Goal: Information Seeking & Learning: Learn about a topic

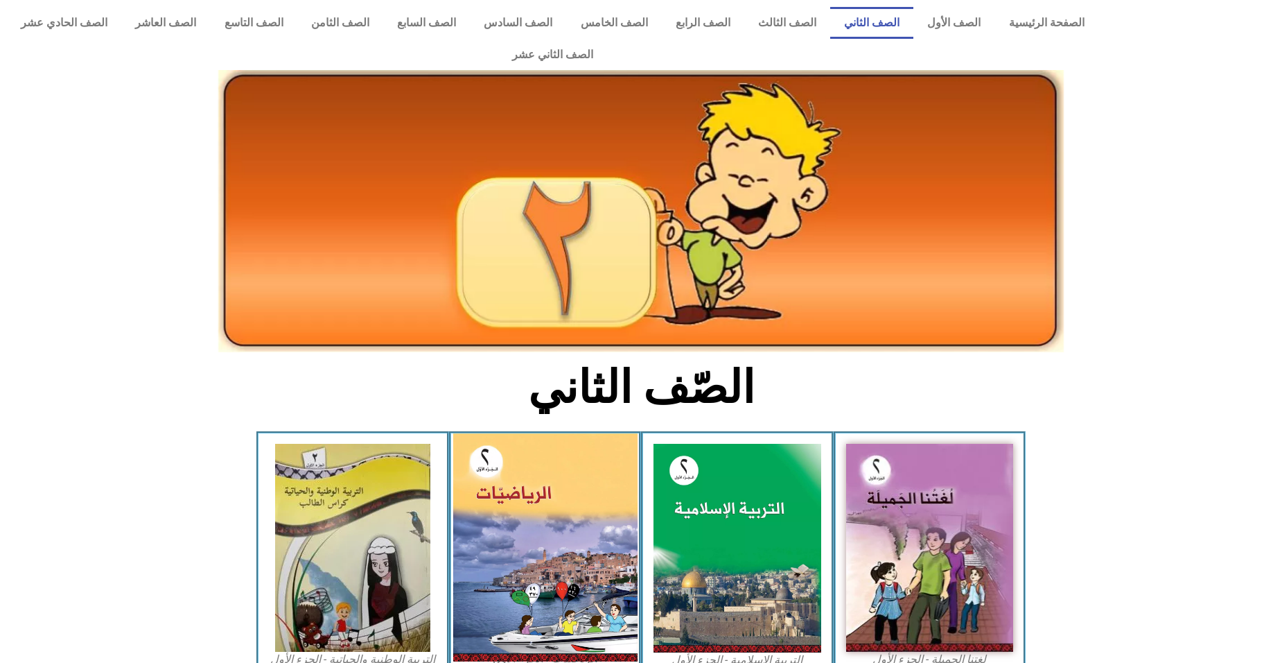
click at [533, 475] on img at bounding box center [545, 547] width 184 height 228
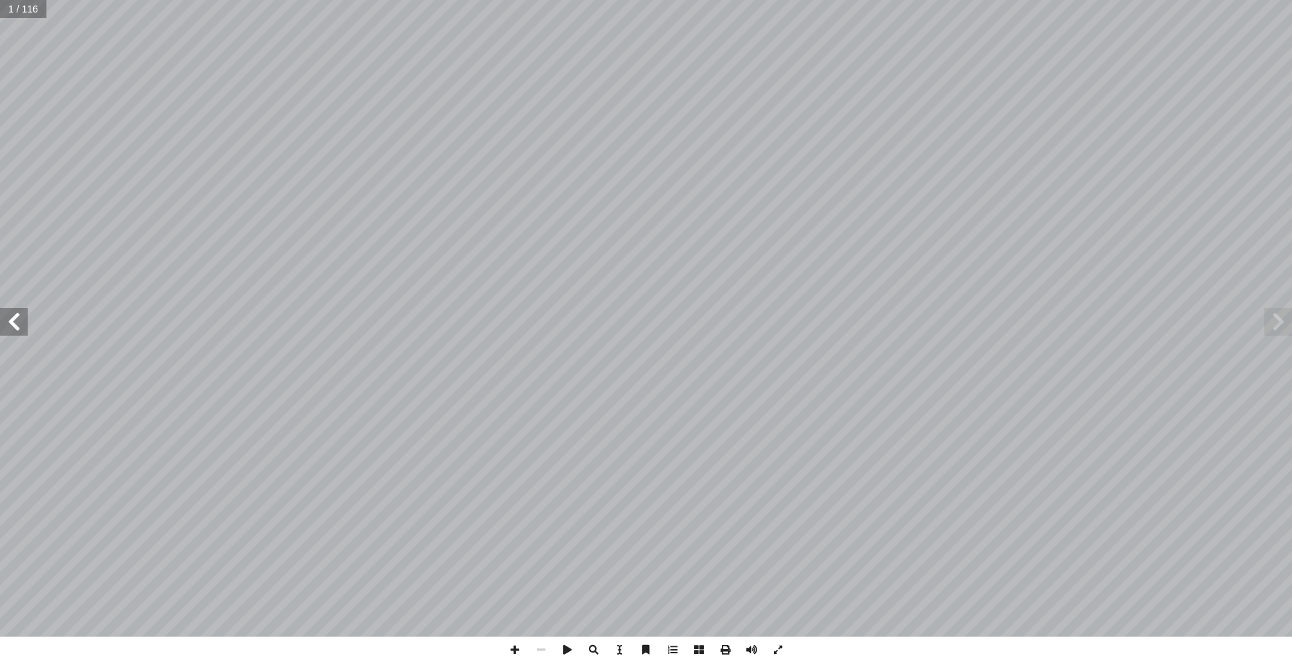
click at [16, 315] on span at bounding box center [14, 322] width 28 height 28
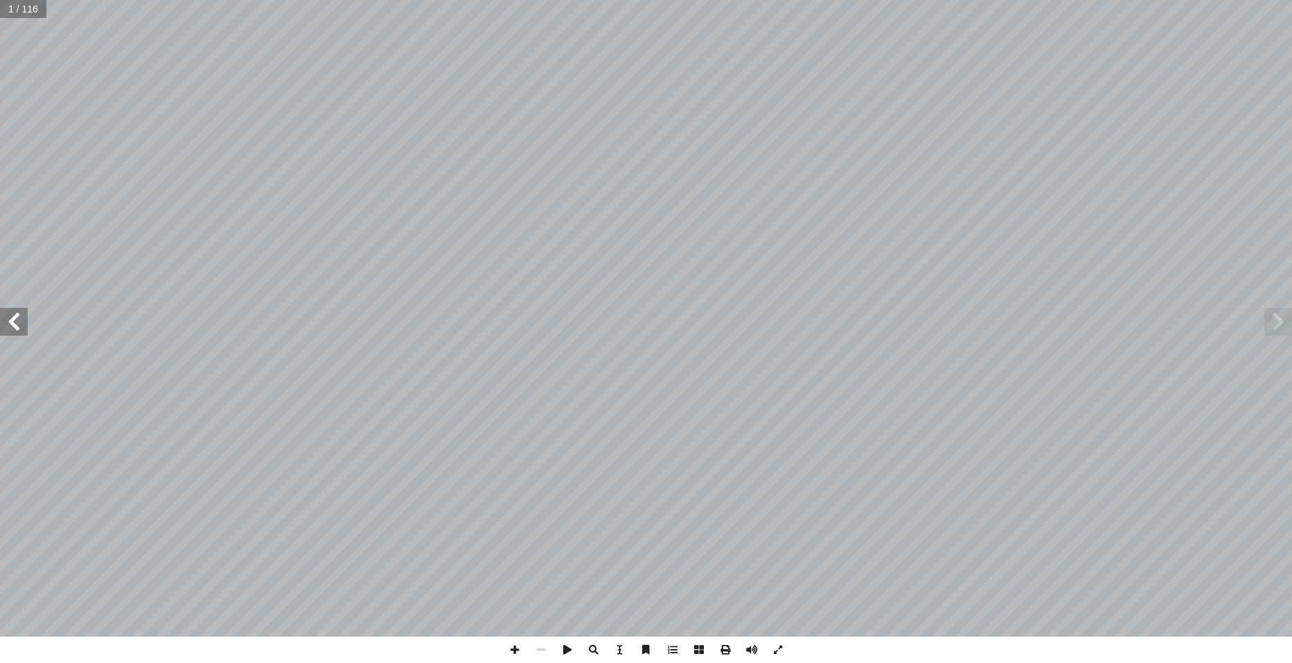
click at [16, 315] on span at bounding box center [14, 322] width 28 height 28
click at [17, 329] on span at bounding box center [14, 322] width 28 height 28
click at [18, 329] on span at bounding box center [14, 322] width 28 height 28
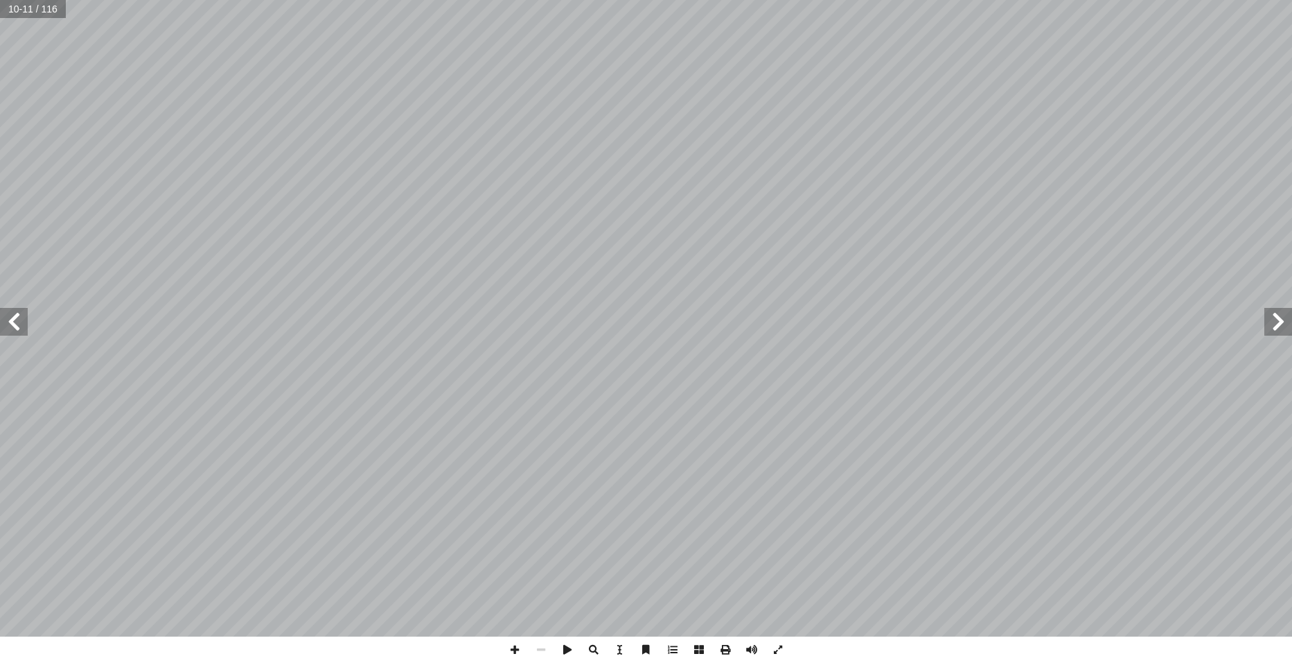
click at [18, 329] on span at bounding box center [14, 322] width 28 height 28
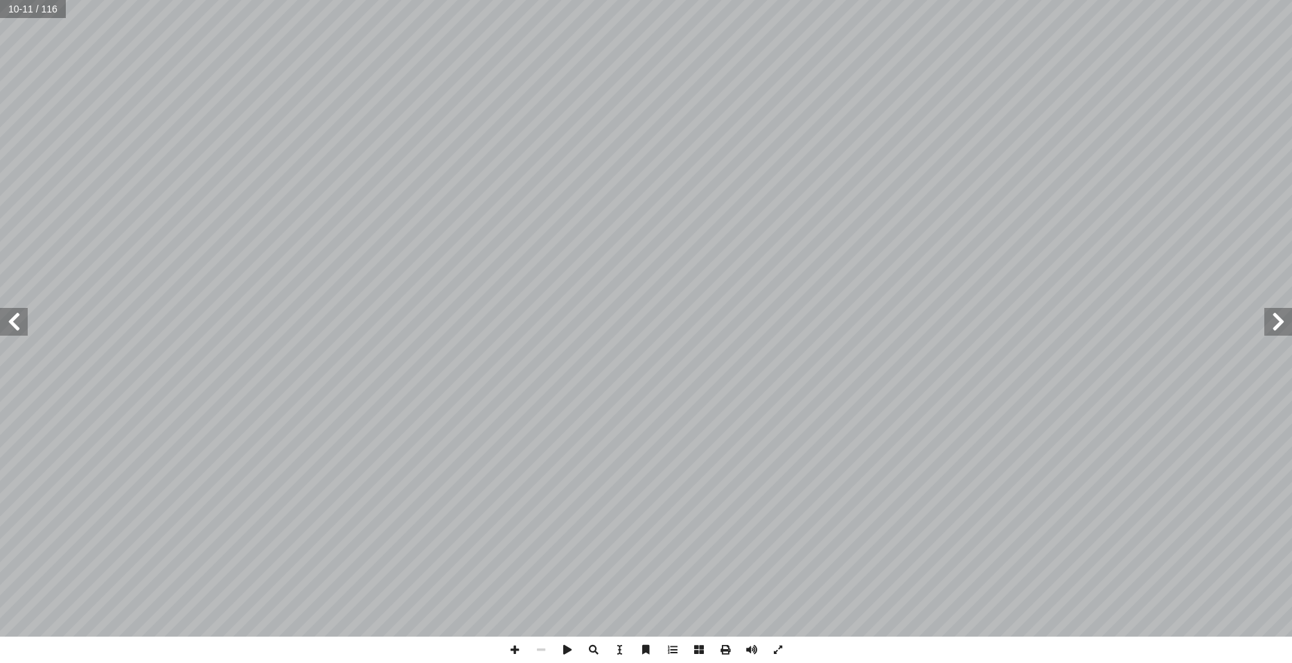
click at [18, 329] on span at bounding box center [14, 322] width 28 height 28
click at [10, 319] on span at bounding box center [14, 322] width 28 height 28
click at [12, 319] on span at bounding box center [14, 322] width 28 height 28
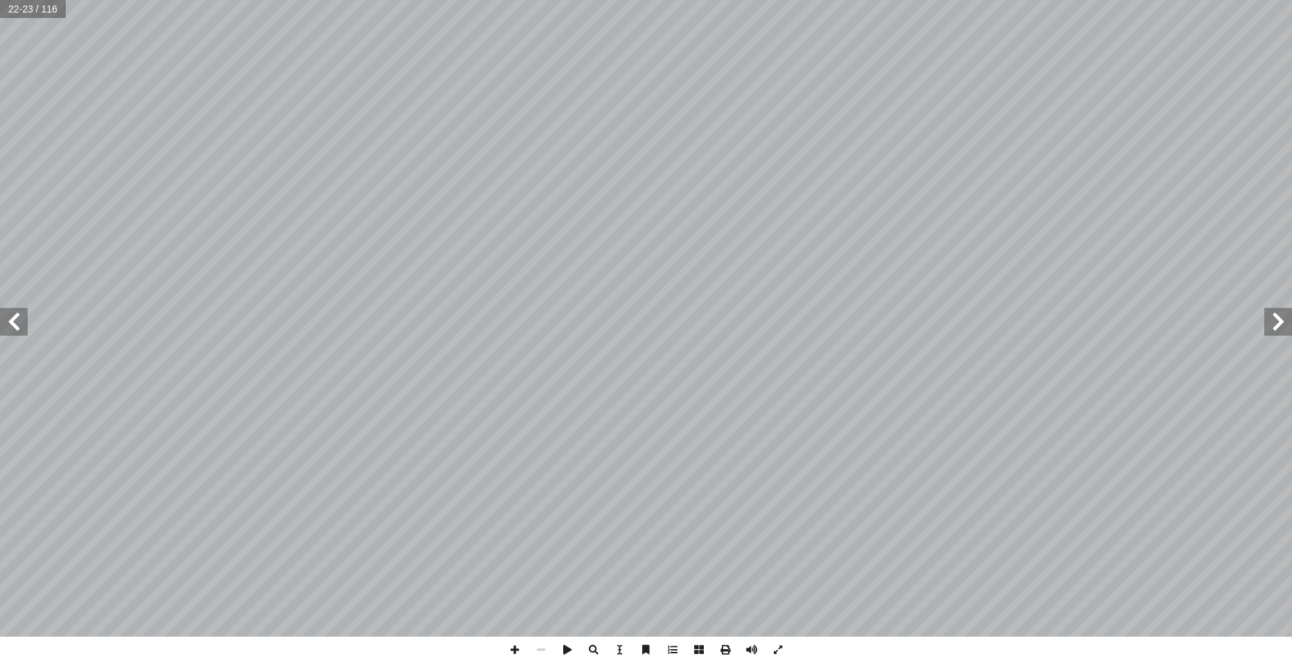
click at [12, 319] on span at bounding box center [14, 322] width 28 height 28
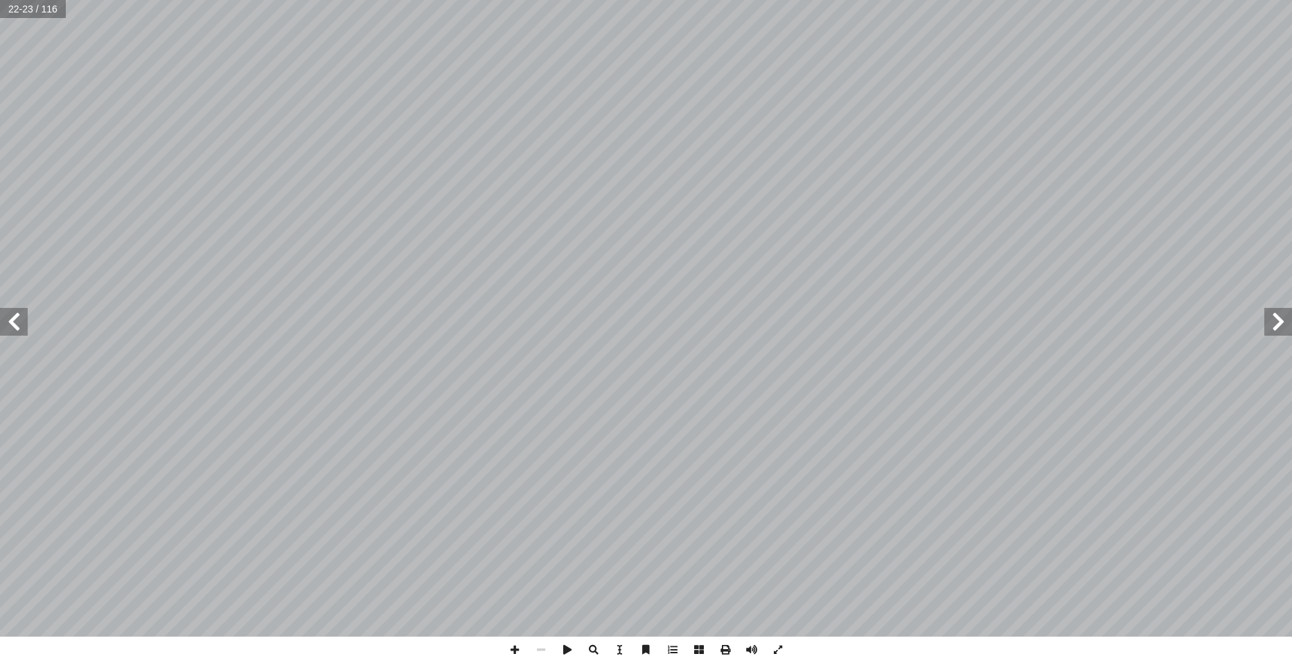
click at [12, 319] on span at bounding box center [14, 322] width 28 height 28
click at [13, 319] on span at bounding box center [14, 322] width 28 height 28
click at [515, 651] on span at bounding box center [515, 649] width 26 height 26
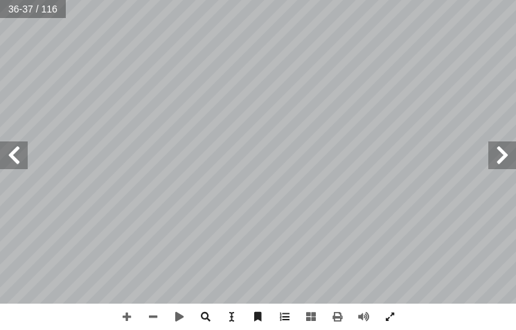
click at [11, 155] on span at bounding box center [14, 155] width 28 height 28
click at [516, 42] on html "الصفحة الرئيسية الصف الأول الصف الثاني الصف الثالث الصف الرابع الصف الخامس الصف…" at bounding box center [258, 47] width 516 height 94
